Goal: Register for event/course

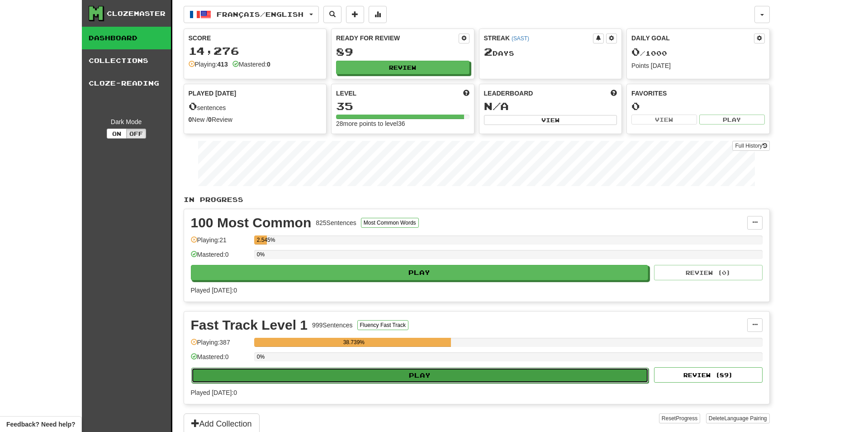
click at [390, 378] on button "Play" at bounding box center [420, 374] width 458 height 15
select select "***"
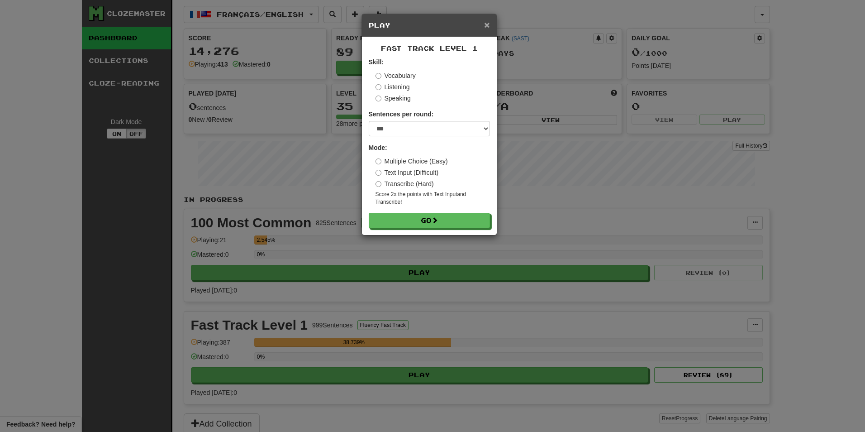
click at [484, 24] on span "×" at bounding box center [486, 24] width 5 height 10
